Goal: Information Seeking & Learning: Find specific page/section

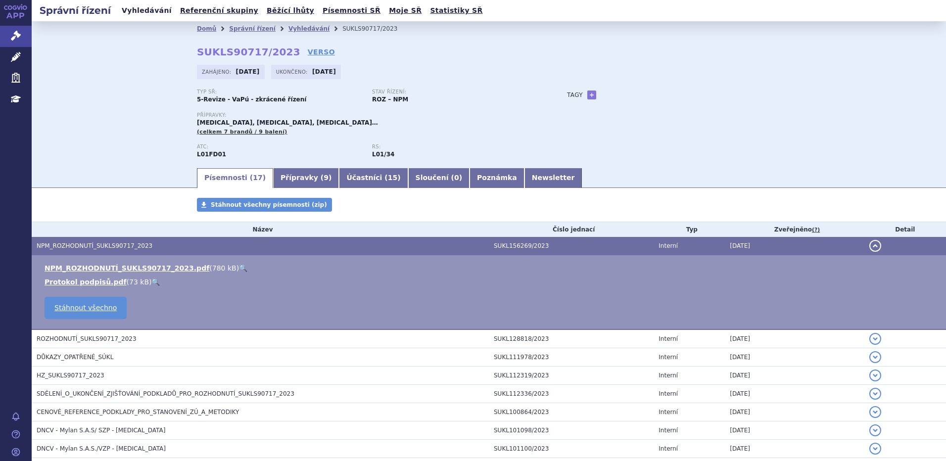
click at [158, 12] on link "Vyhledávání" at bounding box center [147, 10] width 56 height 13
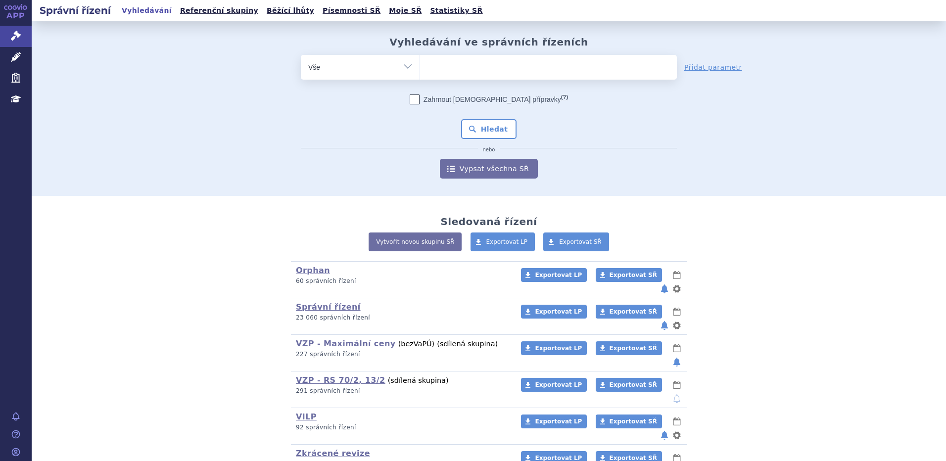
type input "t"
type input "ry"
type input "ryz"
type input "ryzo"
type input "ryzode"
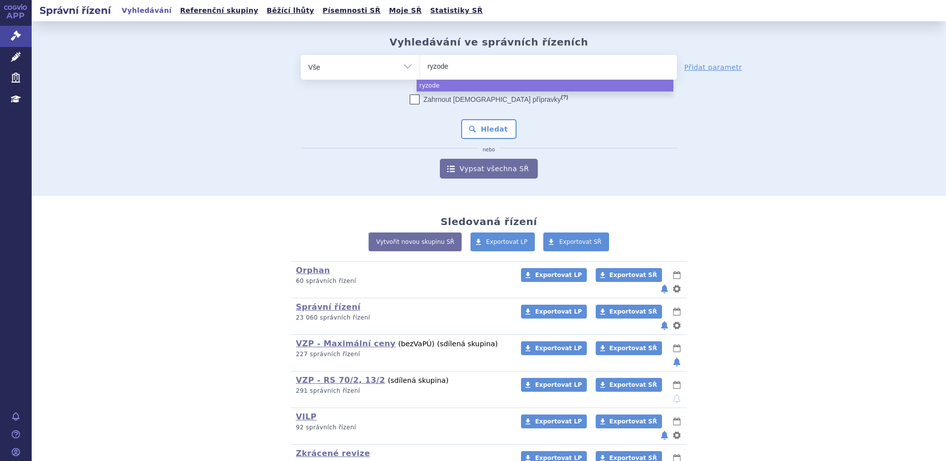
type input "ryzodeg"
select select "ryzodeg"
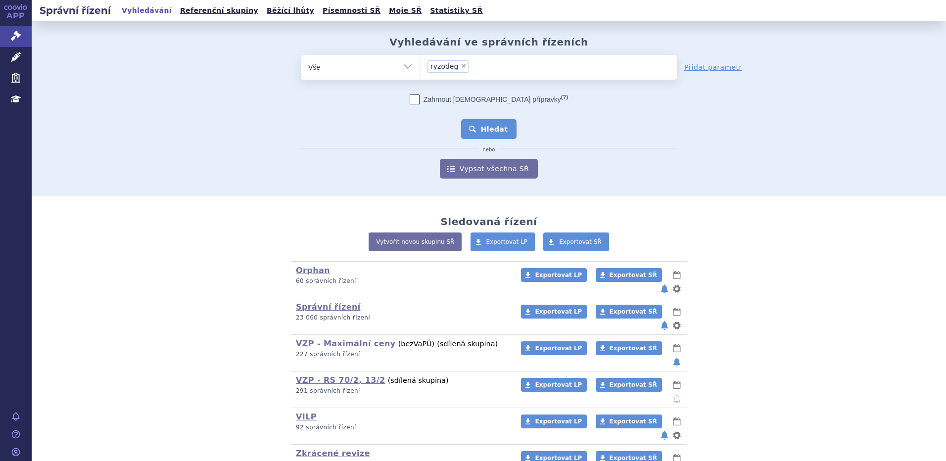
click at [492, 128] on button "Hledat" at bounding box center [489, 129] width 56 height 20
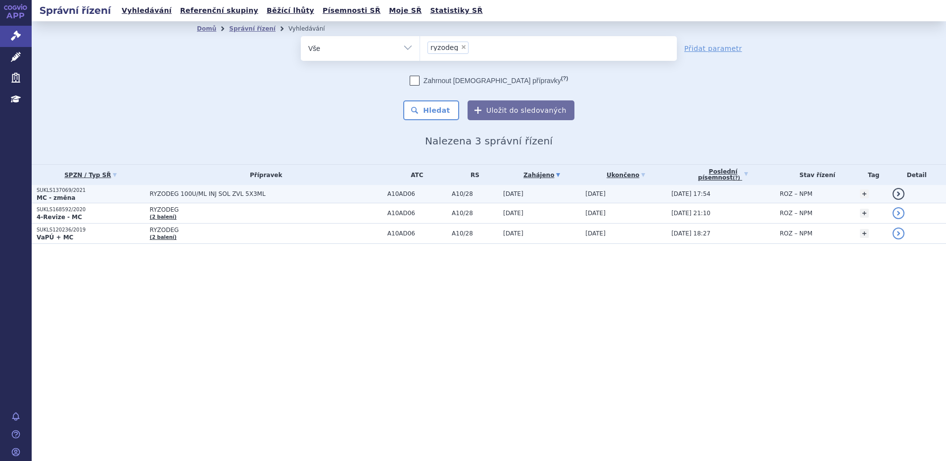
click at [91, 196] on p "MC - změna" at bounding box center [91, 198] width 108 height 8
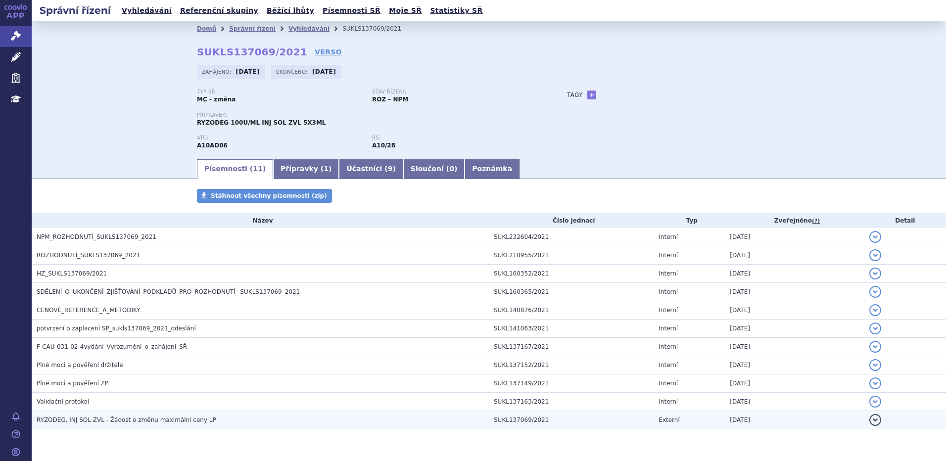
click at [171, 417] on span "RYZODEG, INJ SOL ZVL - Žádost o změnu maximální ceny LP" at bounding box center [127, 419] width 180 height 7
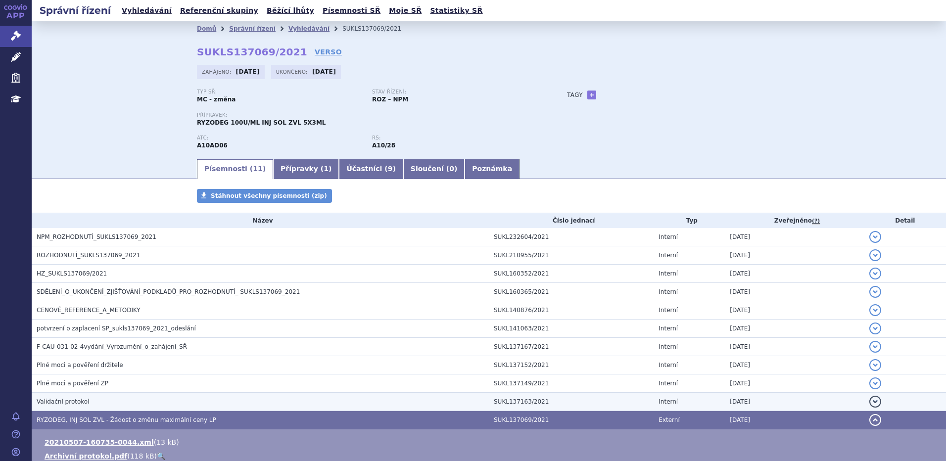
scroll to position [99, 0]
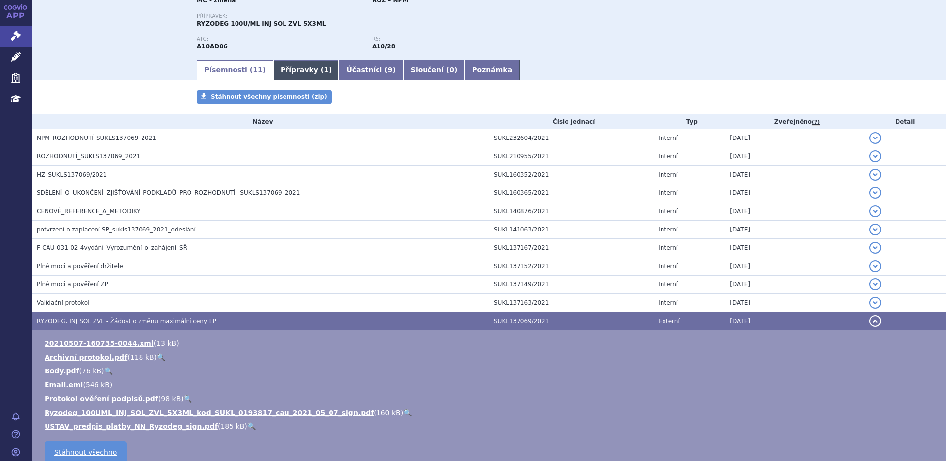
click at [300, 75] on link "Přípravky ( 1 )" at bounding box center [306, 70] width 66 height 20
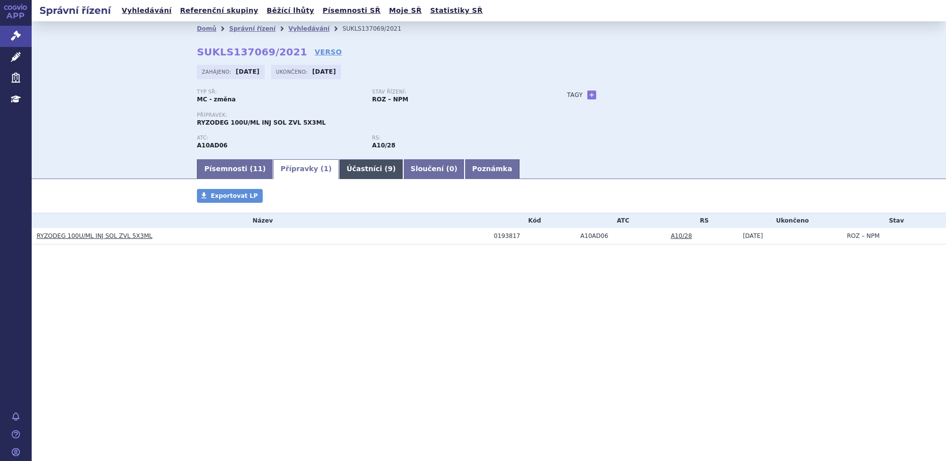
click at [339, 175] on link "Účastníci ( 9 )" at bounding box center [371, 169] width 64 height 20
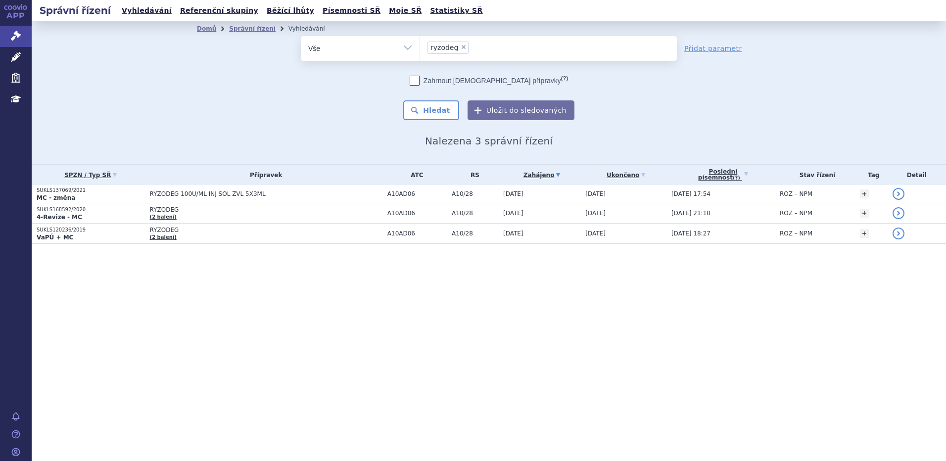
click at [186, 301] on div "Správní řízení Vyhledávání Referenční skupiny Běžící lhůty Písemnosti SŘ Moje S…" at bounding box center [489, 230] width 914 height 461
click at [138, 10] on link "Vyhledávání" at bounding box center [147, 10] width 56 height 13
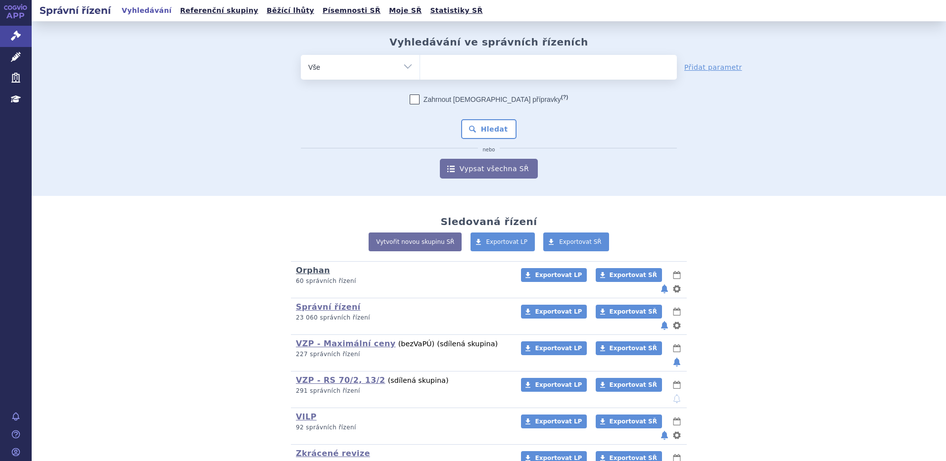
click at [305, 271] on link "Orphan" at bounding box center [313, 270] width 34 height 9
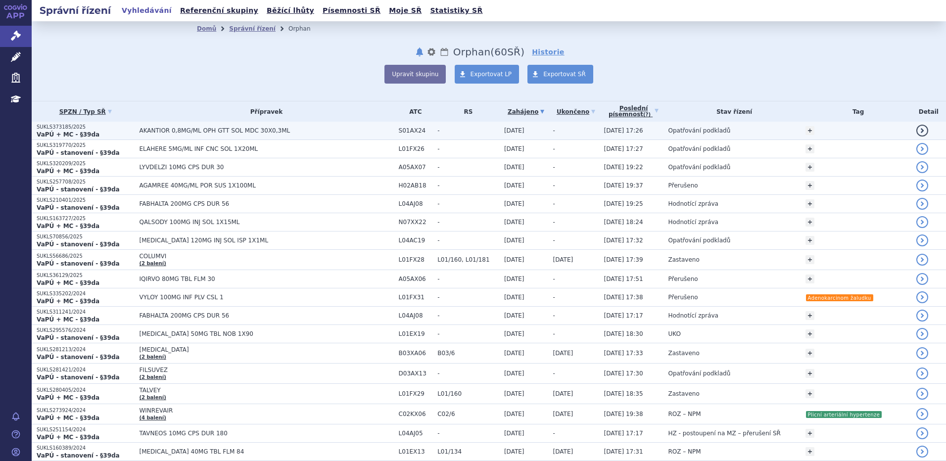
click at [99, 132] on p "VaPÚ + MC - §39da" at bounding box center [85, 135] width 97 height 8
